Goal: Information Seeking & Learning: Find specific fact

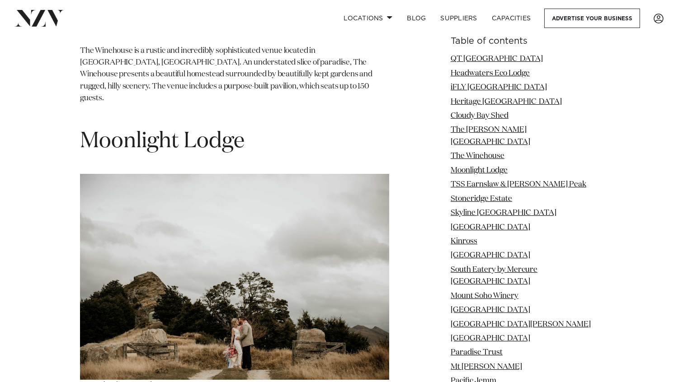
scroll to position [3564, 0]
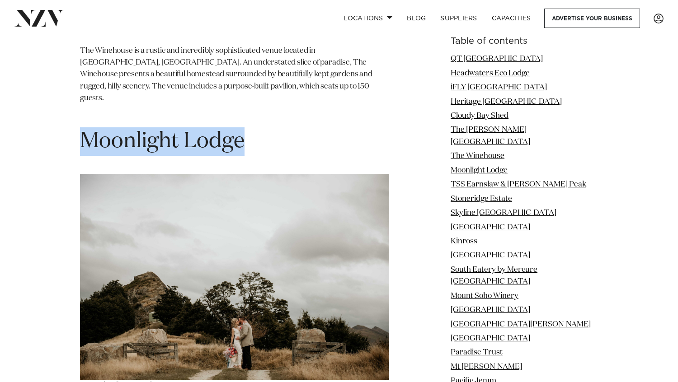
drag, startPoint x: 199, startPoint y: 82, endPoint x: 86, endPoint y: 85, distance: 113.1
click at [86, 127] on h1 "Moonlight Lodge" at bounding box center [234, 141] width 309 height 28
copy span "Moonlight Lodge"
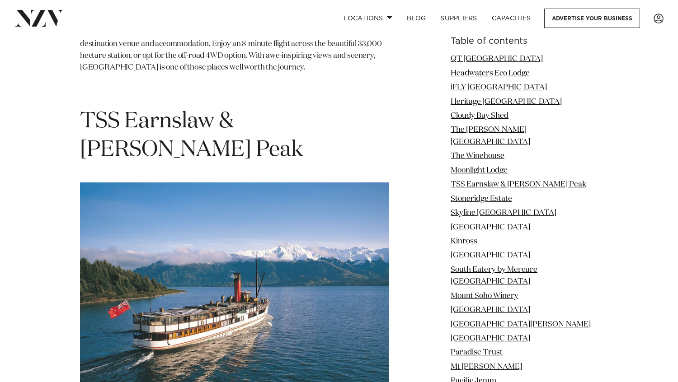
scroll to position [3942, 0]
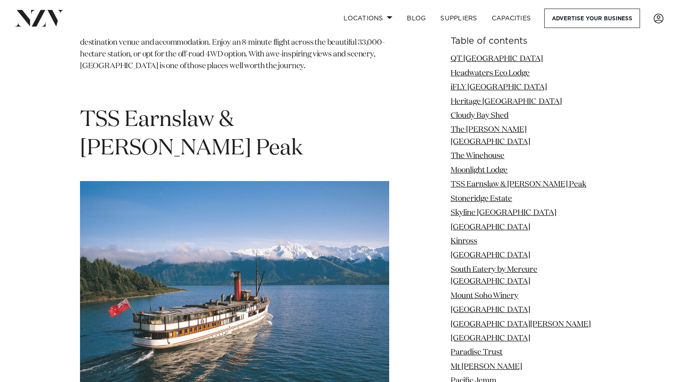
drag, startPoint x: 110, startPoint y: 331, endPoint x: 103, endPoint y: 331, distance: 6.8
drag, startPoint x: 112, startPoint y: 334, endPoint x: 121, endPoint y: 333, distance: 9.5
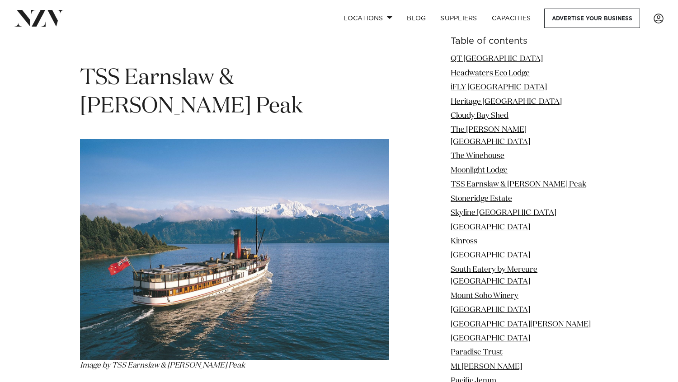
scroll to position [3988, 0]
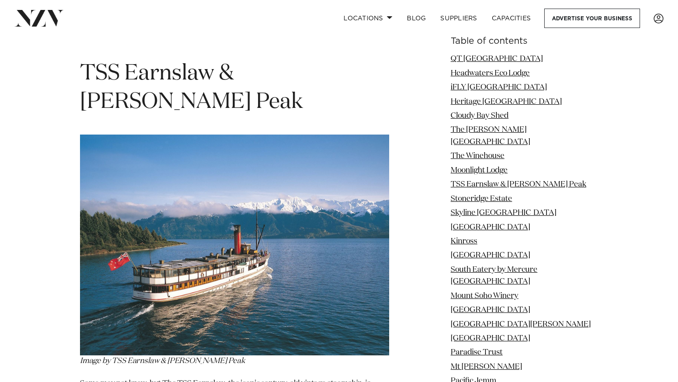
drag, startPoint x: 203, startPoint y: 312, endPoint x: 196, endPoint y: 307, distance: 8.2
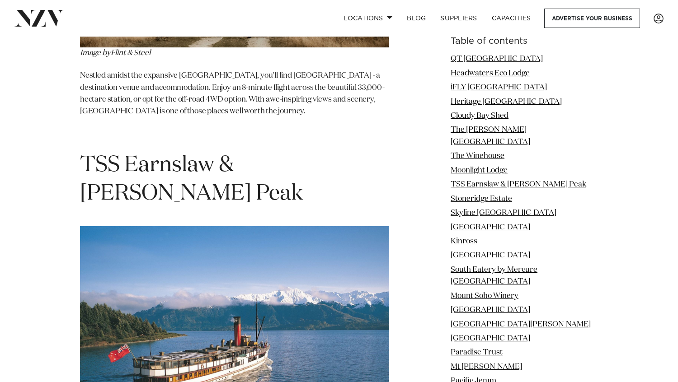
scroll to position [3892, 0]
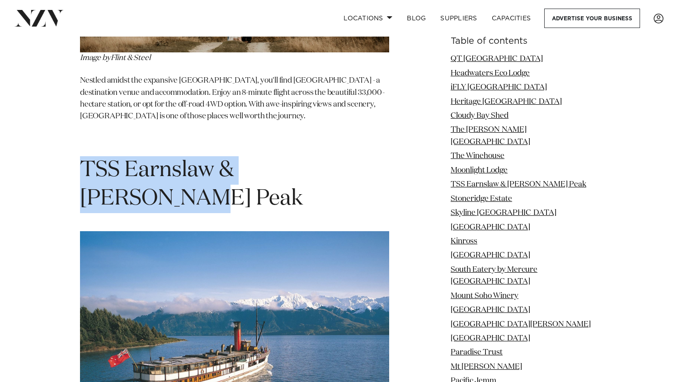
drag, startPoint x: 354, startPoint y: 103, endPoint x: 85, endPoint y: 109, distance: 269.5
click at [85, 156] on h1 "TSS Earnslaw & [PERSON_NAME] Peak" at bounding box center [234, 184] width 309 height 57
copy h1 "TSS Earnslaw & [PERSON_NAME] Peak"
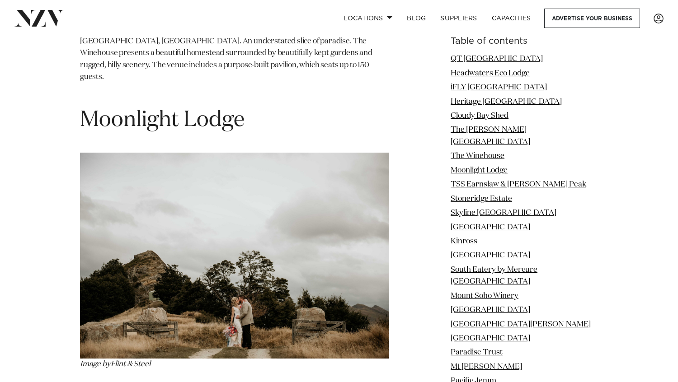
scroll to position [3591, 0]
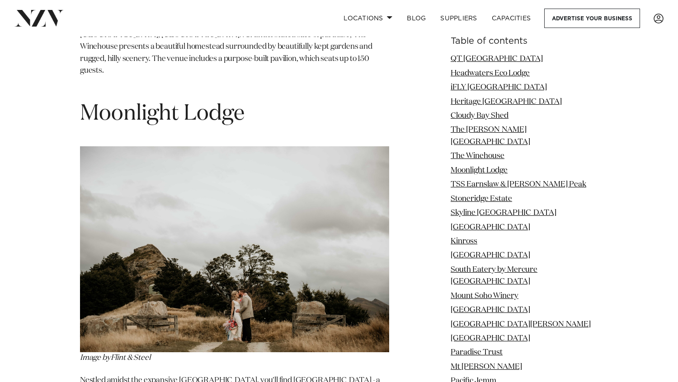
click at [268, 100] on h1 "Moonlight Lodge" at bounding box center [234, 114] width 309 height 28
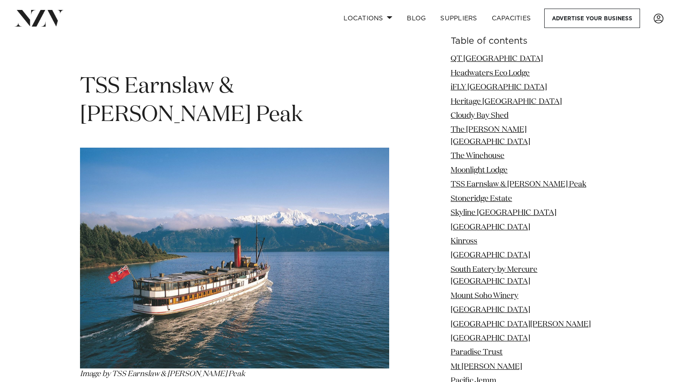
scroll to position [3976, 0]
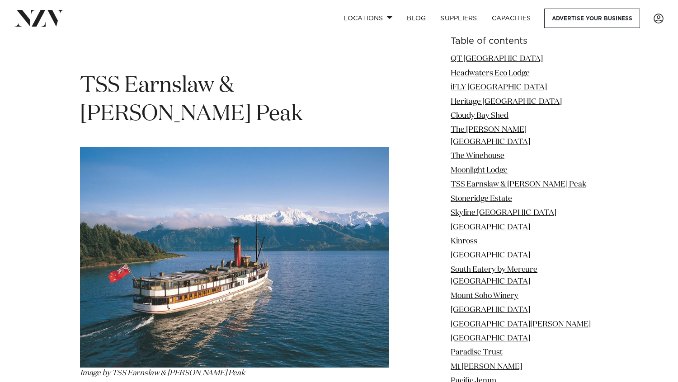
drag, startPoint x: 148, startPoint y: 312, endPoint x: 193, endPoint y: 312, distance: 45.7
drag, startPoint x: 200, startPoint y: 312, endPoint x: 223, endPoint y: 317, distance: 23.1
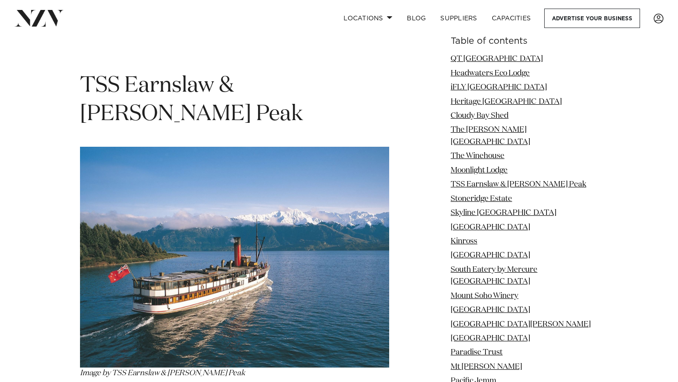
drag, startPoint x: 307, startPoint y: 349, endPoint x: 217, endPoint y: 330, distance: 91.2
drag, startPoint x: 217, startPoint y: 330, endPoint x: 222, endPoint y: 286, distance: 43.7
drag, startPoint x: 215, startPoint y: 277, endPoint x: 219, endPoint y: 279, distance: 5.1
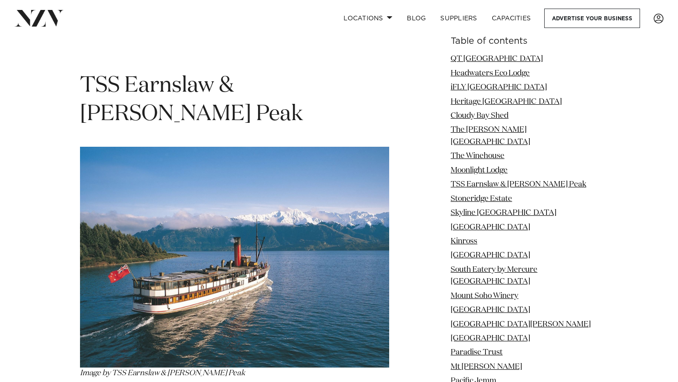
click at [215, 277] on p "Image by TSS Earnslaw & [PERSON_NAME] Peak" at bounding box center [234, 263] width 309 height 233
drag, startPoint x: 216, startPoint y: 280, endPoint x: 120, endPoint y: 290, distance: 96.4
click at [115, 280] on p "Image by TSS Earnslaw & [PERSON_NAME] Peak" at bounding box center [234, 263] width 309 height 233
drag, startPoint x: 177, startPoint y: 312, endPoint x: 188, endPoint y: 304, distance: 13.2
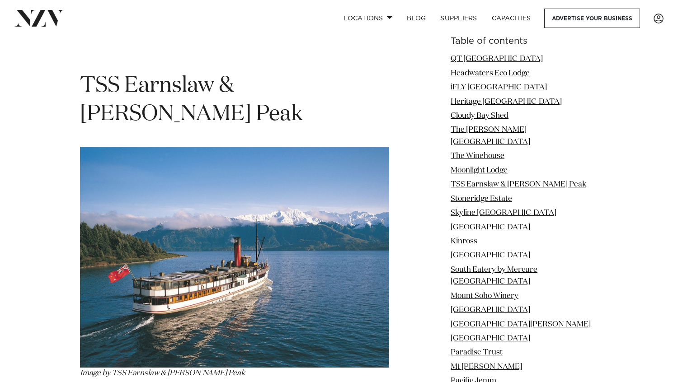
drag, startPoint x: 178, startPoint y: 300, endPoint x: 223, endPoint y: 298, distance: 45.7
drag, startPoint x: 226, startPoint y: 300, endPoint x: 179, endPoint y: 302, distance: 47.1
copy p "TSS Earnslaw"
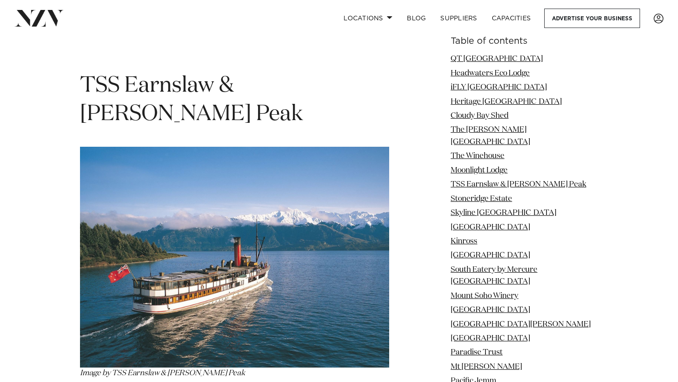
copy p "TSS Earnslaw"
drag, startPoint x: 226, startPoint y: 300, endPoint x: 183, endPoint y: 302, distance: 43.0
copy p "TSS Earnslaw"
